Goal: Task Accomplishment & Management: Manage account settings

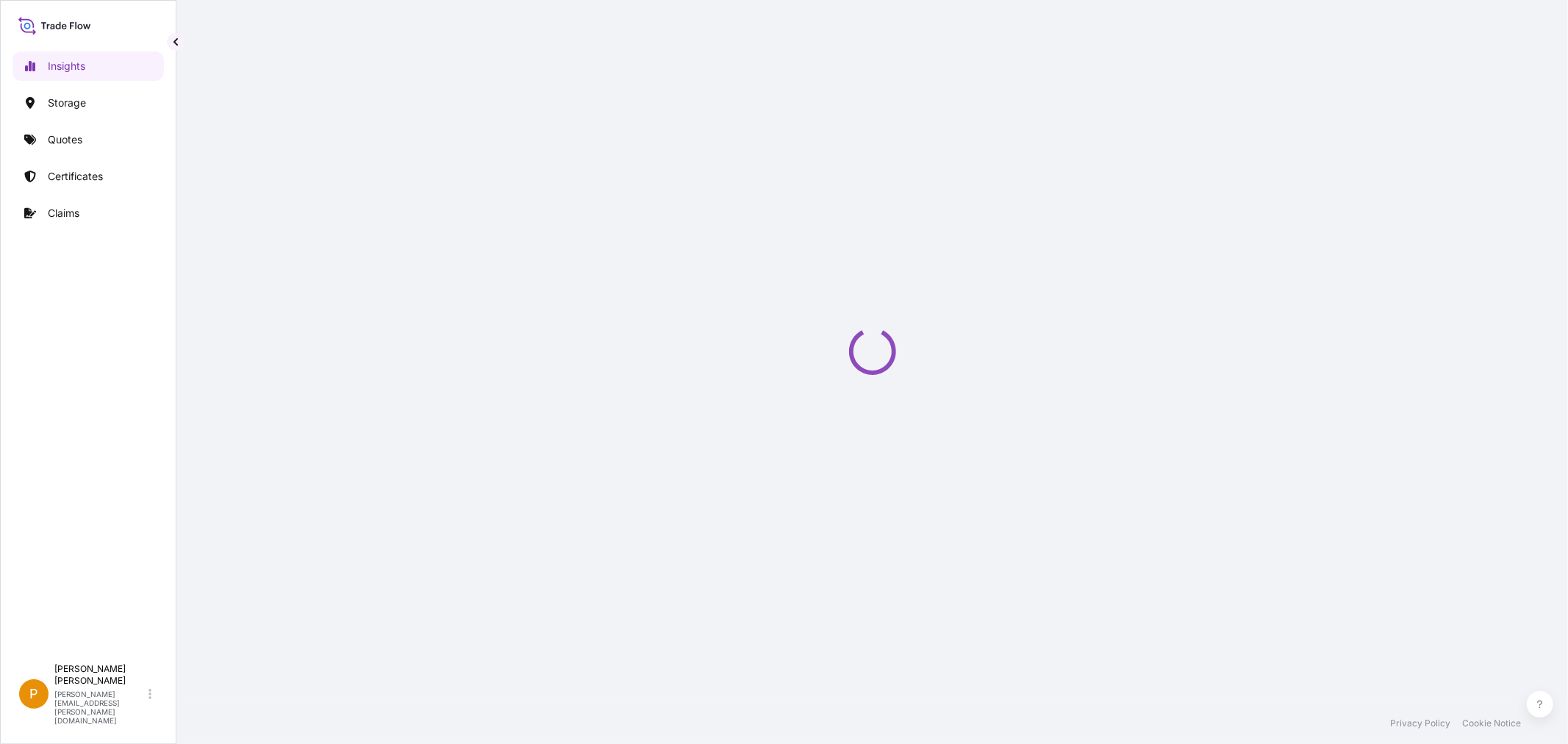
select select "2025"
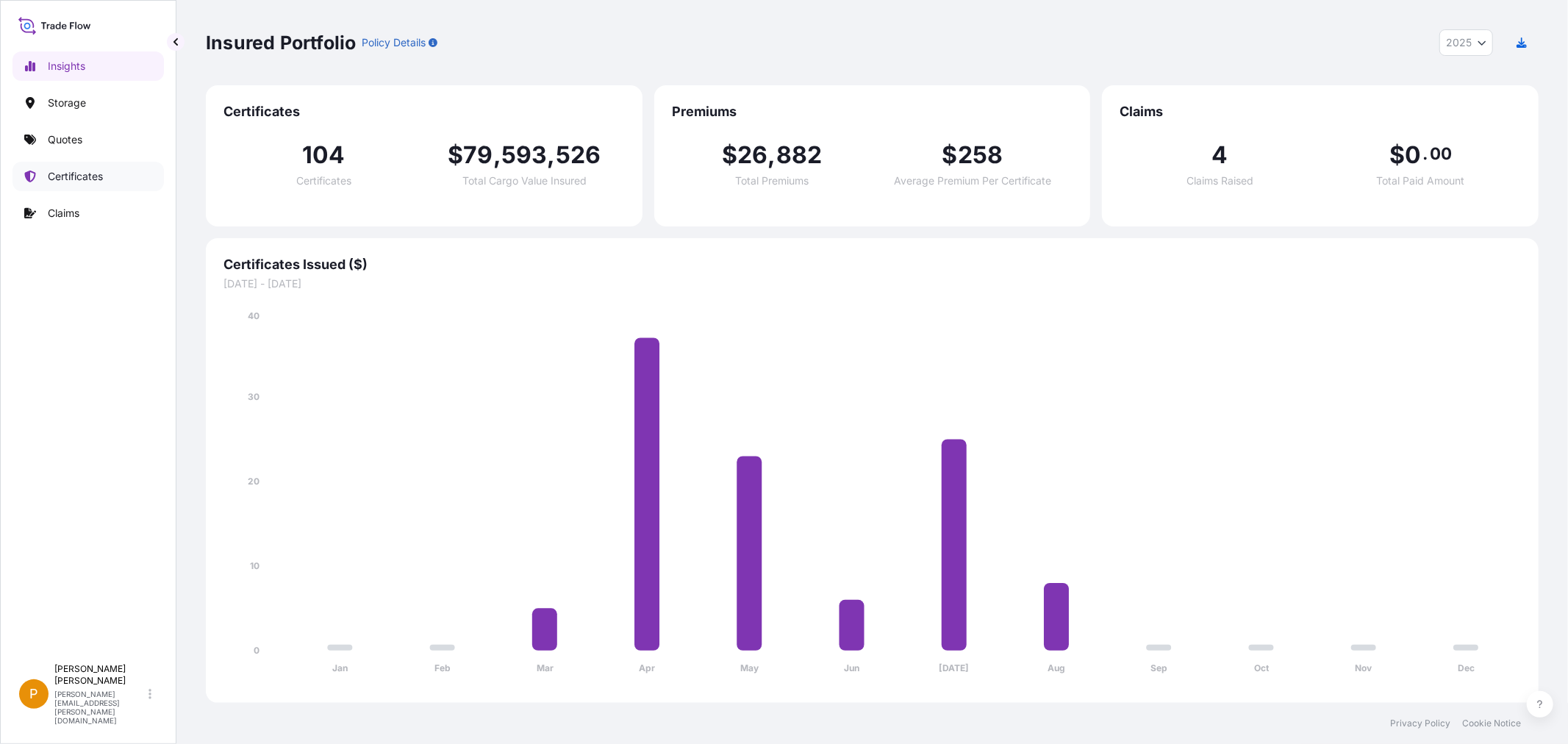
click at [86, 178] on p "Certificates" at bounding box center [75, 176] width 55 height 14
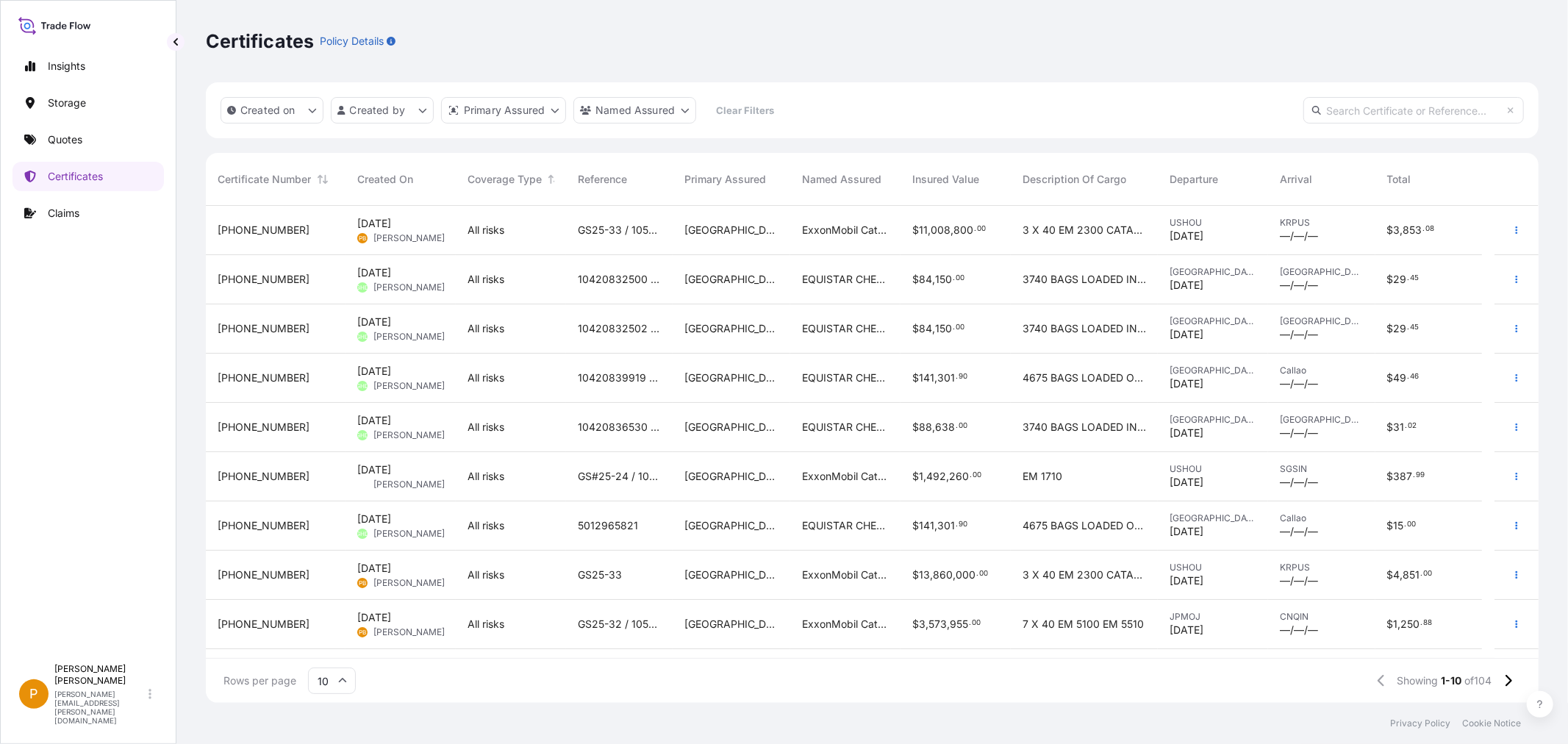
scroll to position [39, 0]
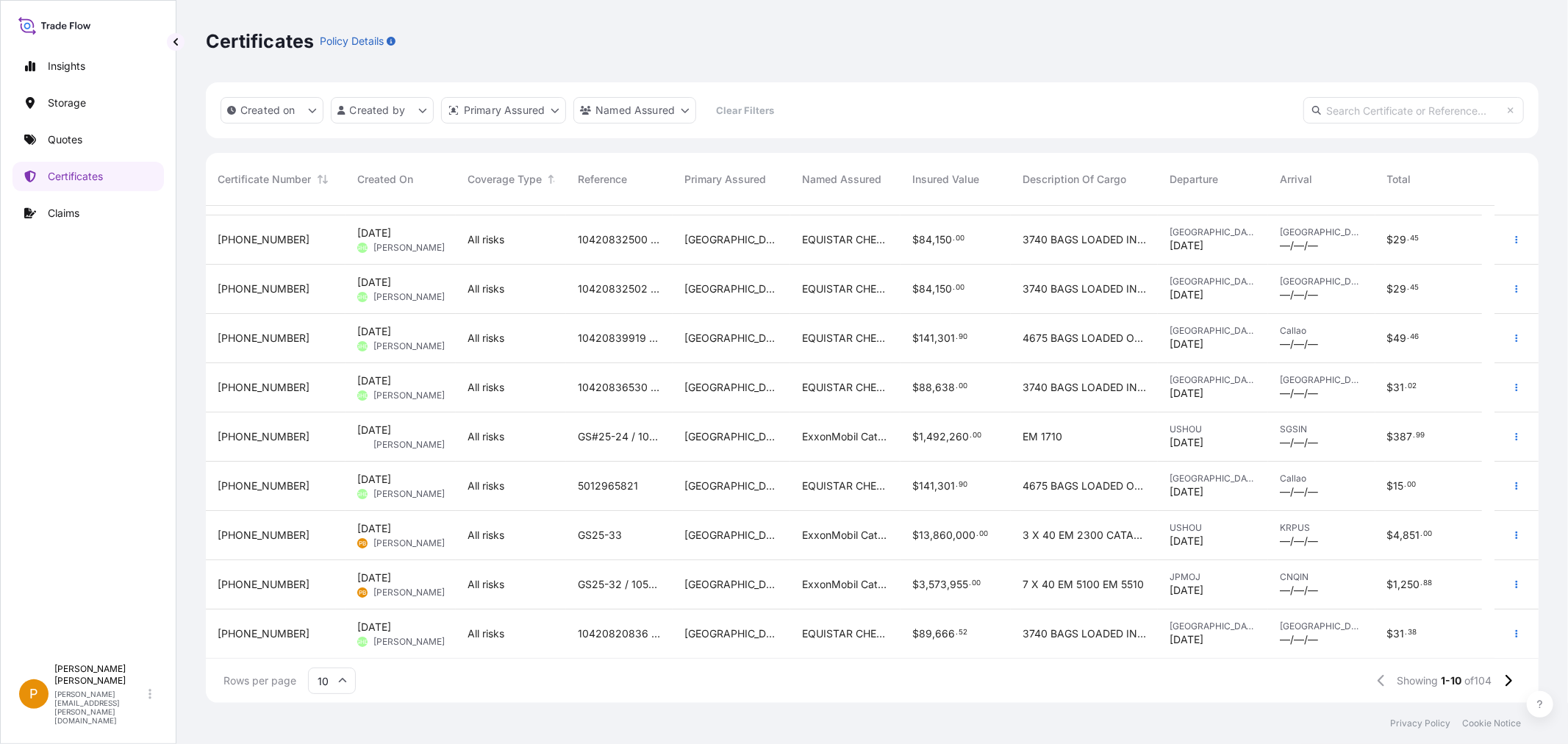
click at [338, 678] on icon at bounding box center [343, 681] width 9 height 9
click at [328, 611] on div "25" at bounding box center [332, 609] width 36 height 28
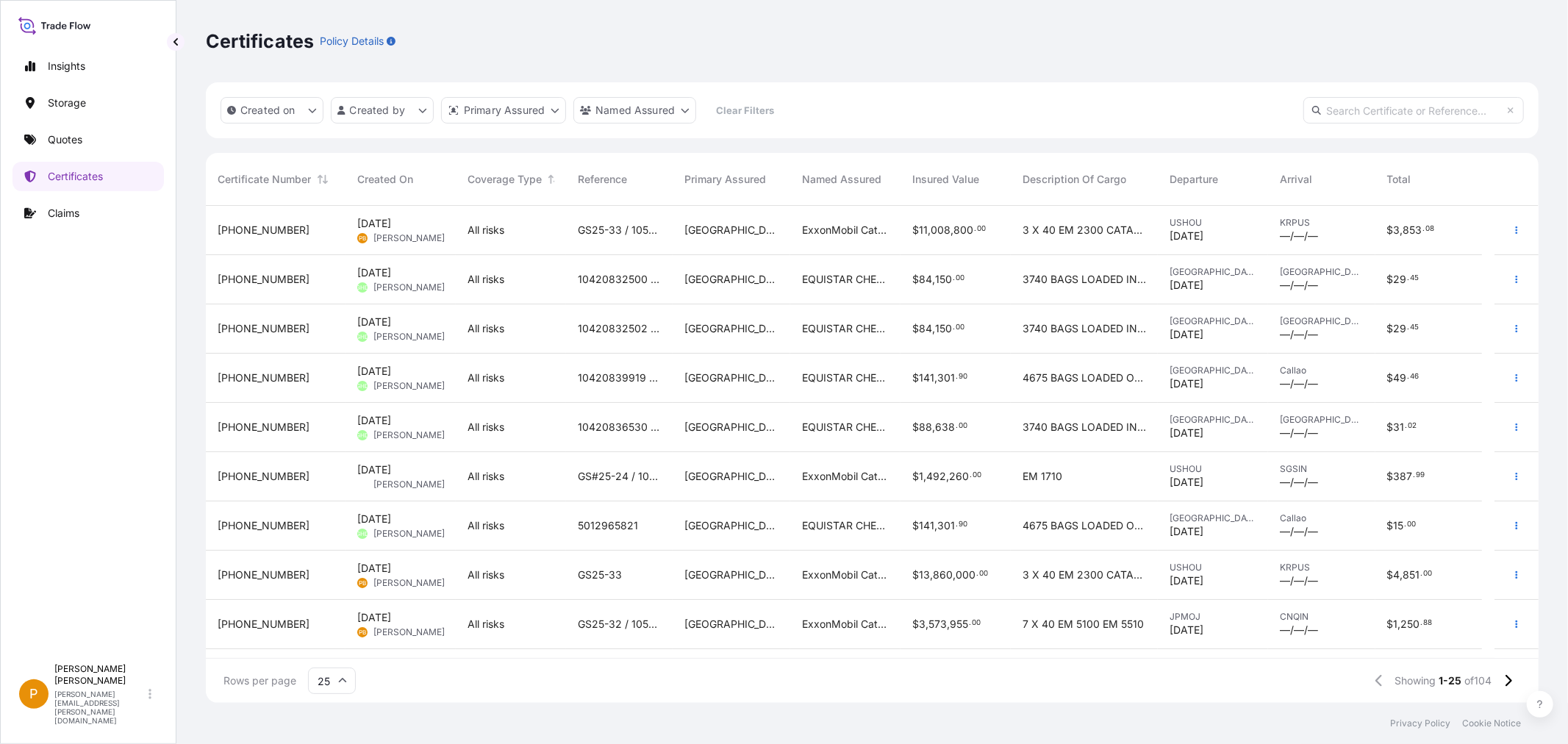
click at [324, 592] on div "[PHONE_NUMBER]" at bounding box center [275, 575] width 140 height 49
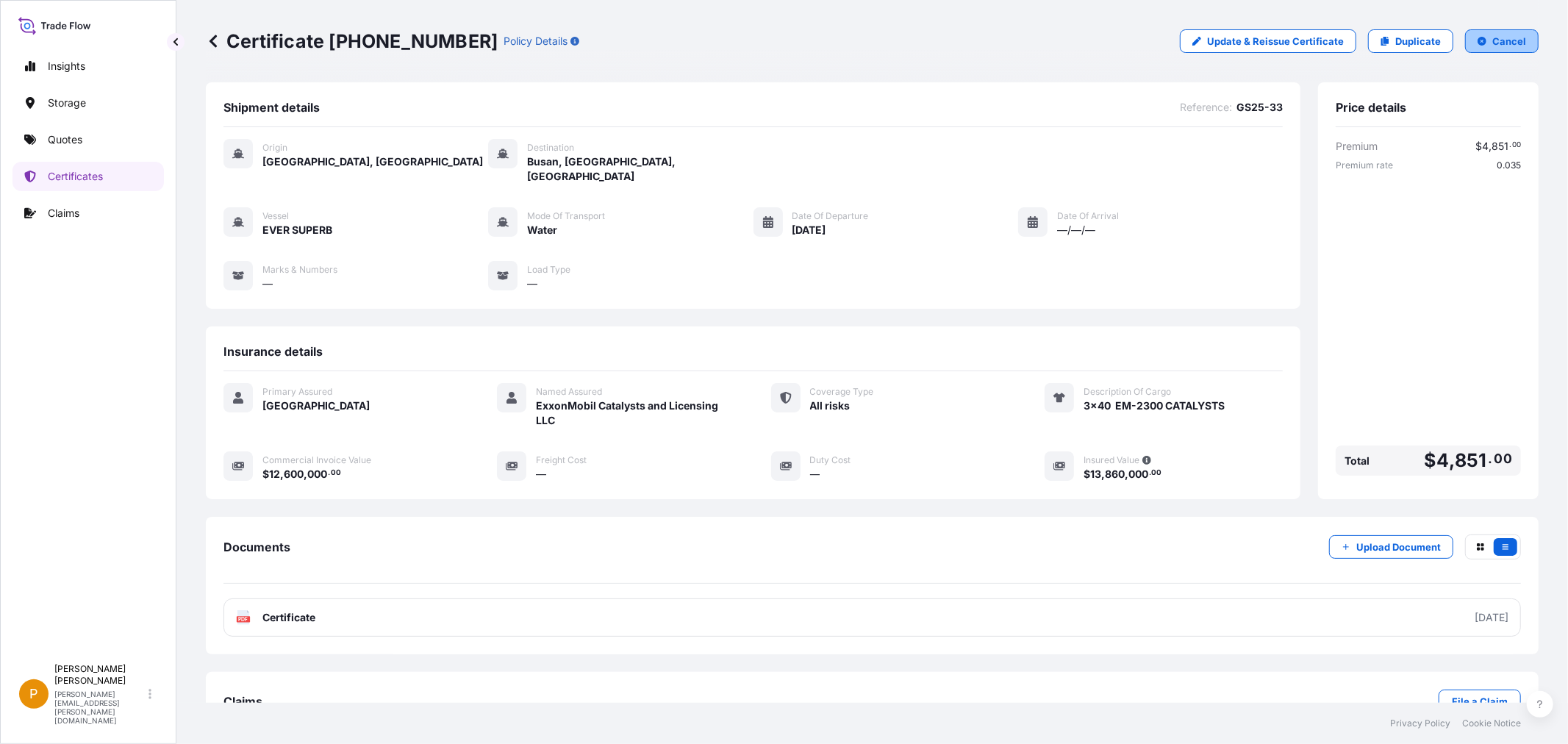
click at [1502, 39] on p "Cancel" at bounding box center [1509, 41] width 34 height 14
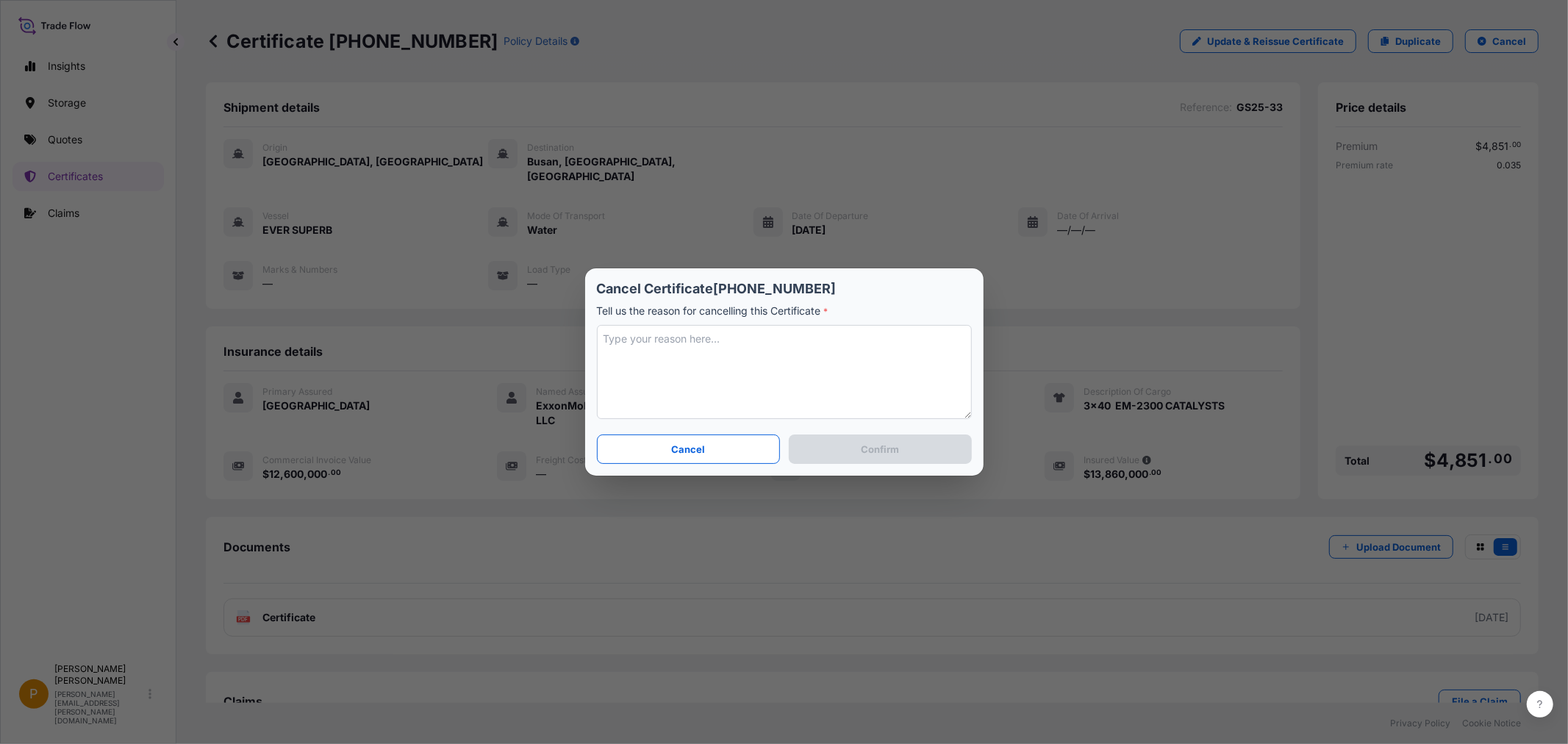
click at [700, 372] on textarea at bounding box center [784, 372] width 375 height 94
type textarea "C"
type textarea "a"
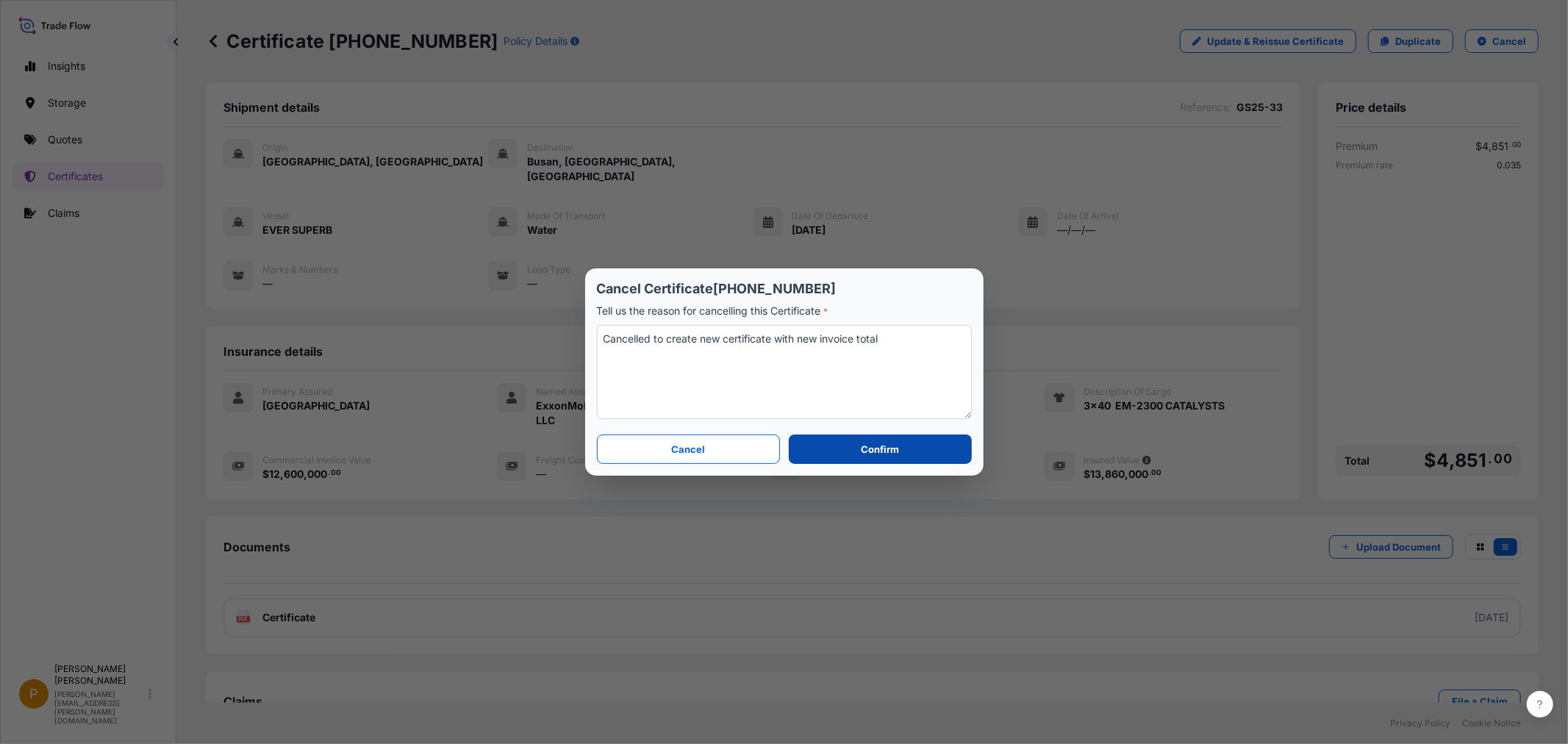
type textarea "Cancelled to create new certificate with new invoice total"
click at [907, 448] on button "Confirm" at bounding box center [880, 449] width 182 height 30
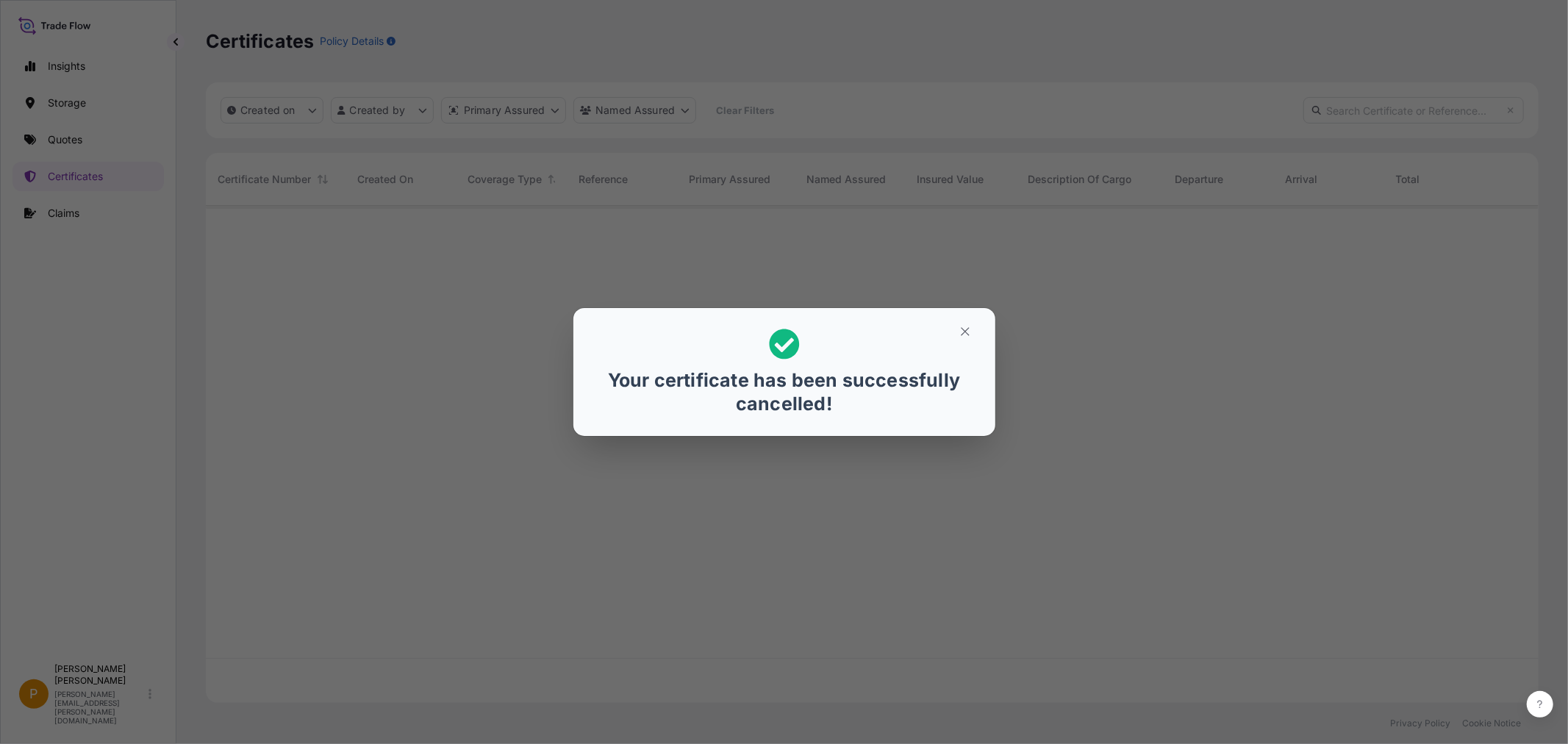
scroll to position [493, 1320]
